Goal: Use online tool/utility: Utilize a website feature to perform a specific function

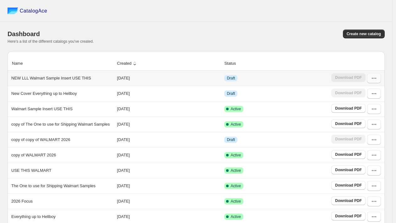
click at [380, 82] on button "button" at bounding box center [374, 78] width 14 height 10
click at [363, 119] on button "Edit" at bounding box center [370, 124] width 36 height 10
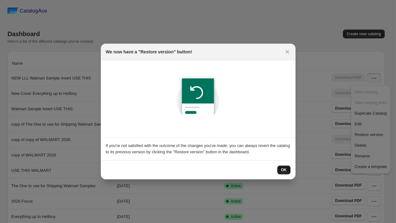
click at [281, 171] on span "OK" at bounding box center [284, 169] width 6 height 5
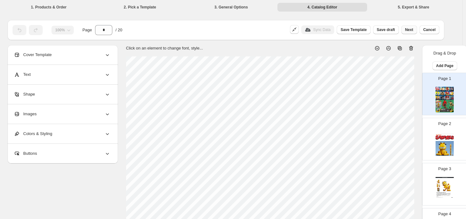
click at [399, 32] on span "Next" at bounding box center [409, 29] width 8 height 5
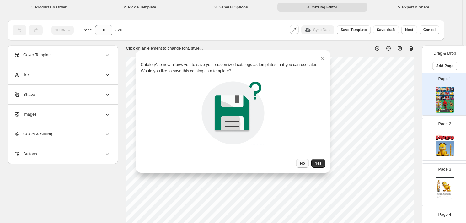
click at [304, 162] on span "No" at bounding box center [302, 163] width 5 height 5
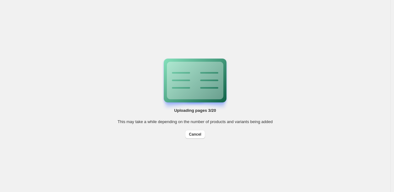
click at [194, 133] on span "Cancel" at bounding box center [195, 134] width 12 height 5
